Goal: Information Seeking & Learning: Learn about a topic

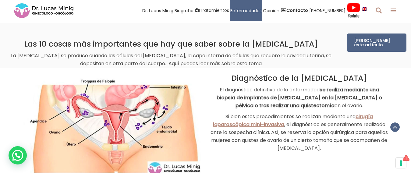
scroll to position [815, 0]
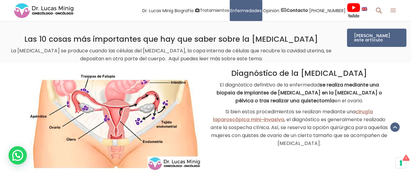
drag, startPoint x: 413, startPoint y: 47, endPoint x: 408, endPoint y: 64, distance: 17.7
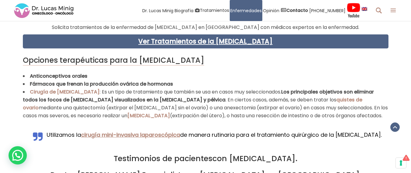
scroll to position [1246, 0]
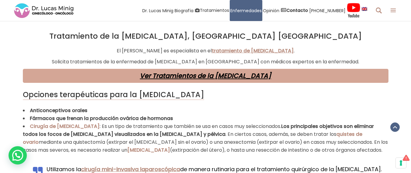
click at [222, 71] on link "Ver Tratamientos de la [MEDICAL_DATA]" at bounding box center [205, 75] width 131 height 9
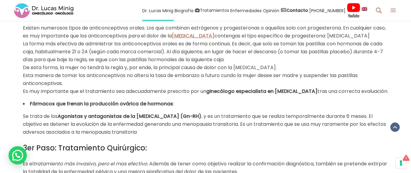
scroll to position [590, 0]
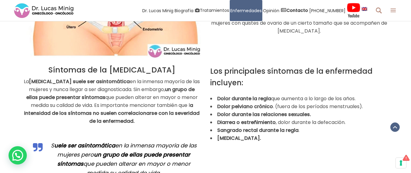
scroll to position [937, 0]
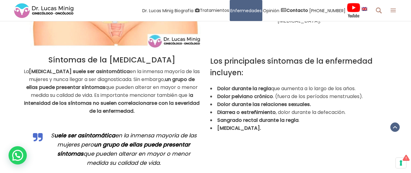
click at [239, 58] on h3 "Los principales síntomas de la enfermedad incluyen:" at bounding box center [299, 66] width 178 height 23
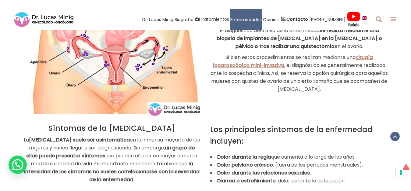
scroll to position [883, 0]
